Goal: Task Accomplishment & Management: Manage account settings

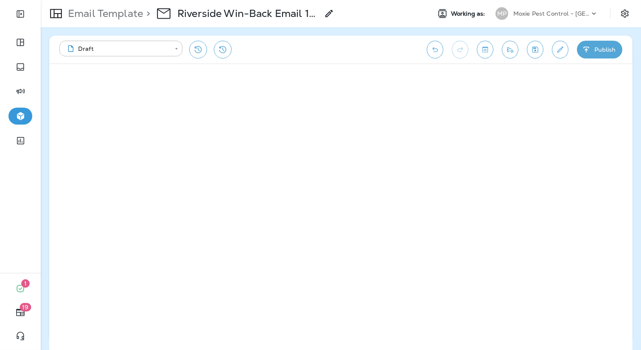
click at [566, 13] on p "Moxie Pest Control - [GEOGRAPHIC_DATA]" at bounding box center [551, 13] width 76 height 7
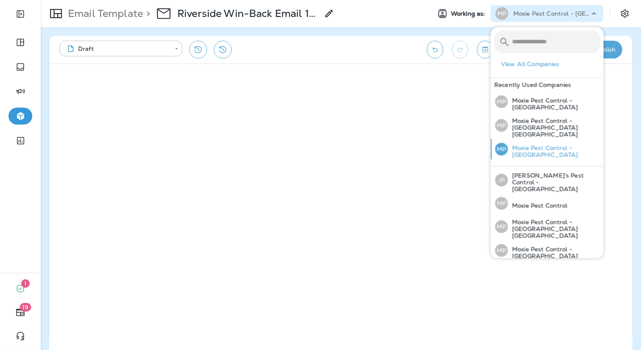
scroll to position [83, 0]
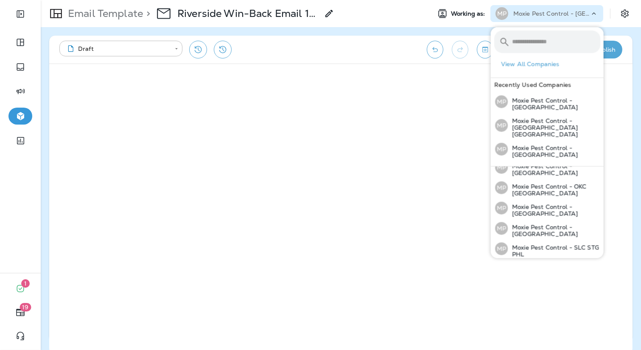
click at [548, 265] on p "Moxie Pest Control - [GEOGRAPHIC_DATA]" at bounding box center [553, 272] width 92 height 14
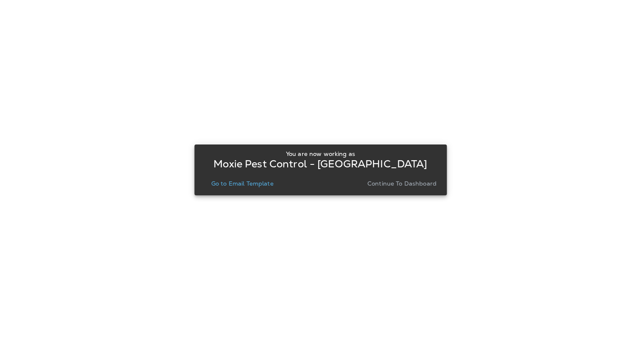
click at [248, 181] on p "Go to Email Template" at bounding box center [242, 183] width 62 height 7
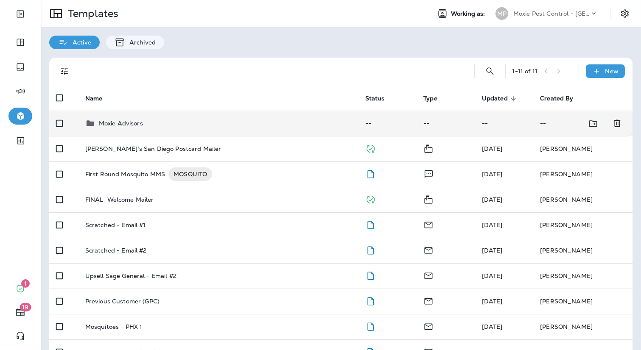
click at [96, 124] on div "Moxie Advisors" at bounding box center [218, 123] width 266 height 10
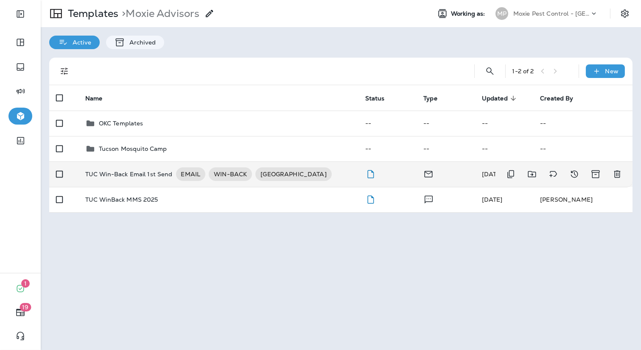
click at [127, 176] on p "TUC Win-Back Email 1st Send" at bounding box center [128, 174] width 87 height 14
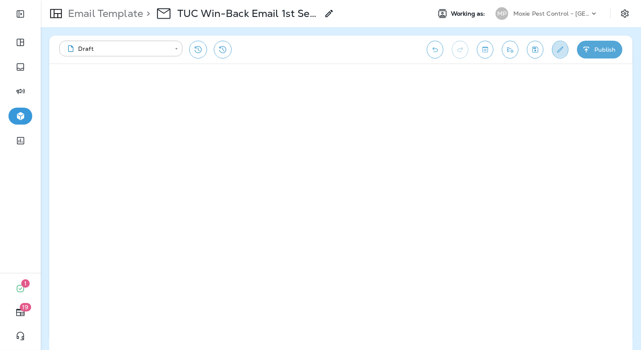
click at [560, 53] on icon "Edit details" at bounding box center [559, 49] width 9 height 8
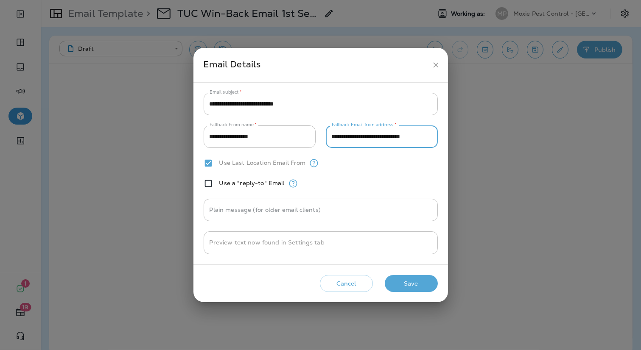
drag, startPoint x: 367, startPoint y: 135, endPoint x: 330, endPoint y: 136, distance: 36.9
click at [330, 136] on input "**********" at bounding box center [382, 136] width 112 height 22
type input "**********"
click at [412, 286] on button "Save" at bounding box center [411, 283] width 53 height 17
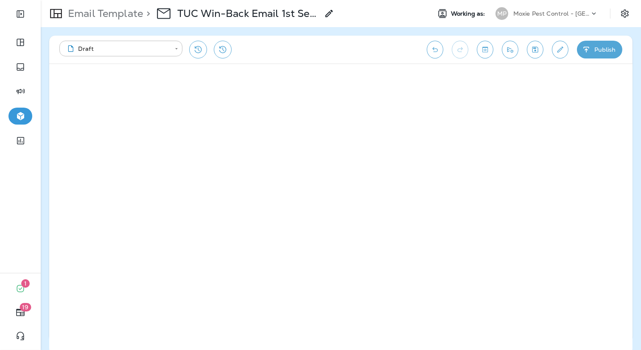
click at [113, 20] on div "Email Template > TUC Win-Back Email 1st Send" at bounding box center [187, 14] width 293 height 24
click at [103, 10] on p "Email Template" at bounding box center [103, 13] width 78 height 13
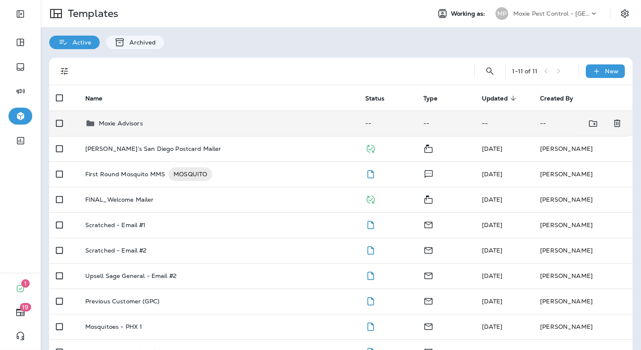
click at [128, 124] on p "Moxie Advisors" at bounding box center [121, 123] width 44 height 7
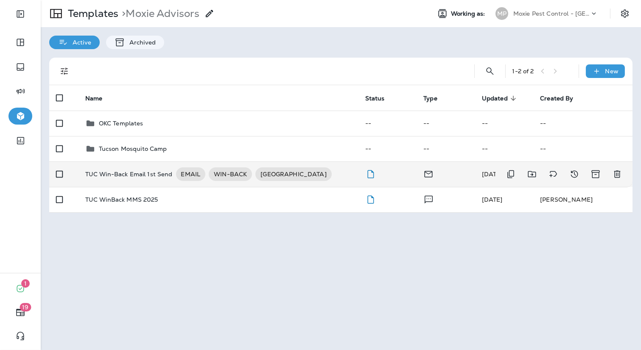
click at [114, 171] on p "TUC Win-Back Email 1st Send" at bounding box center [128, 174] width 87 height 14
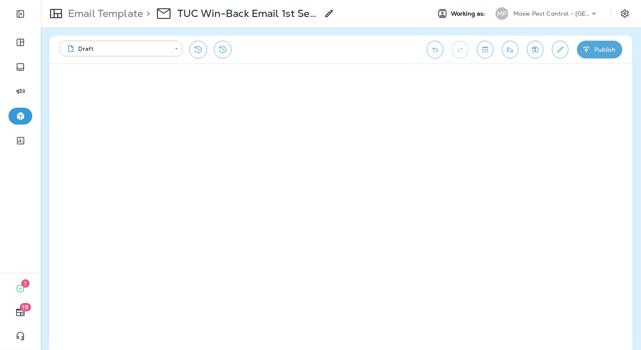
click at [530, 53] on button "Save" at bounding box center [535, 50] width 17 height 18
click at [119, 14] on p "Email Template" at bounding box center [103, 13] width 78 height 13
